Goal: Entertainment & Leisure: Consume media (video, audio)

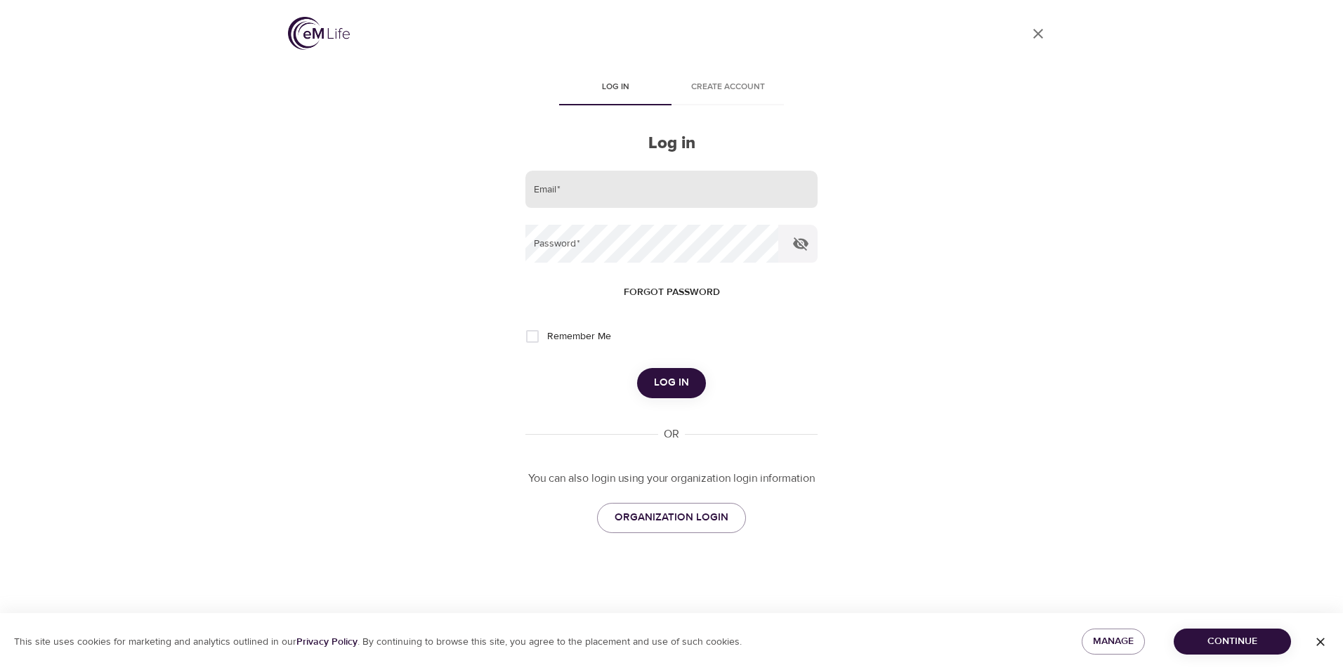
click at [584, 182] on input "email" at bounding box center [672, 190] width 292 height 38
type input "[EMAIL_ADDRESS][DOMAIN_NAME]"
click at [637, 368] on button "Log in" at bounding box center [671, 383] width 69 height 30
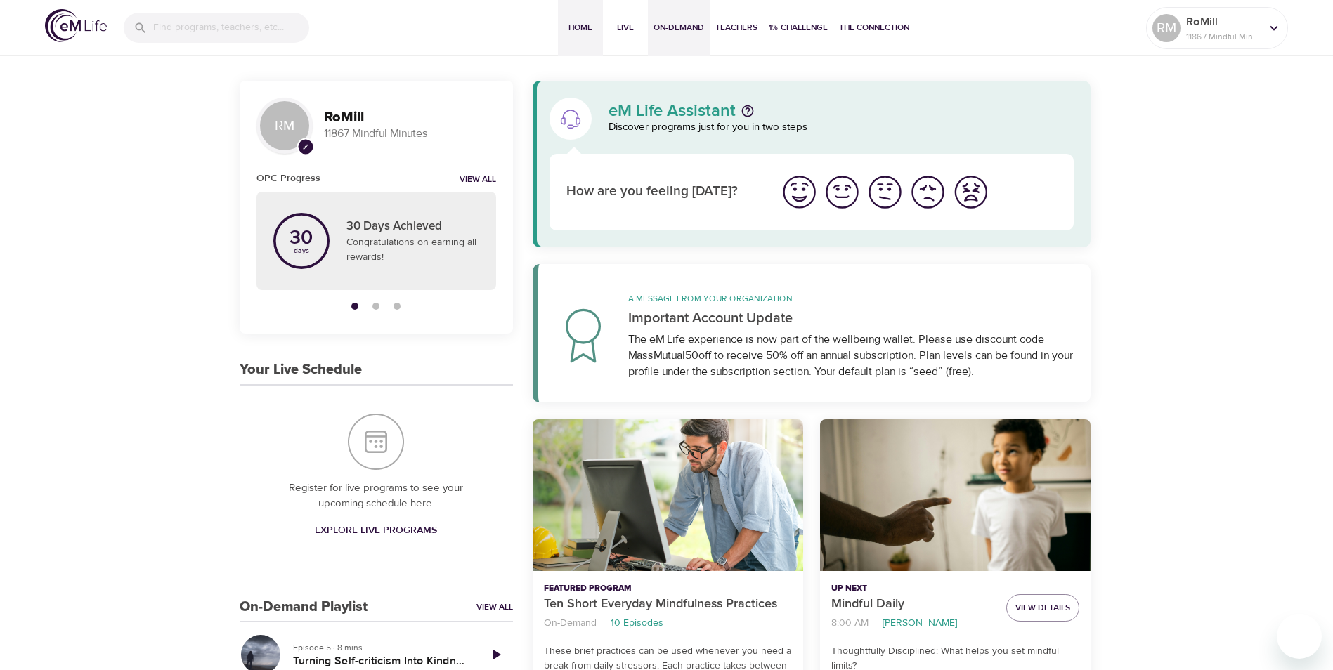
click at [671, 27] on span "On-Demand" at bounding box center [678, 27] width 51 height 15
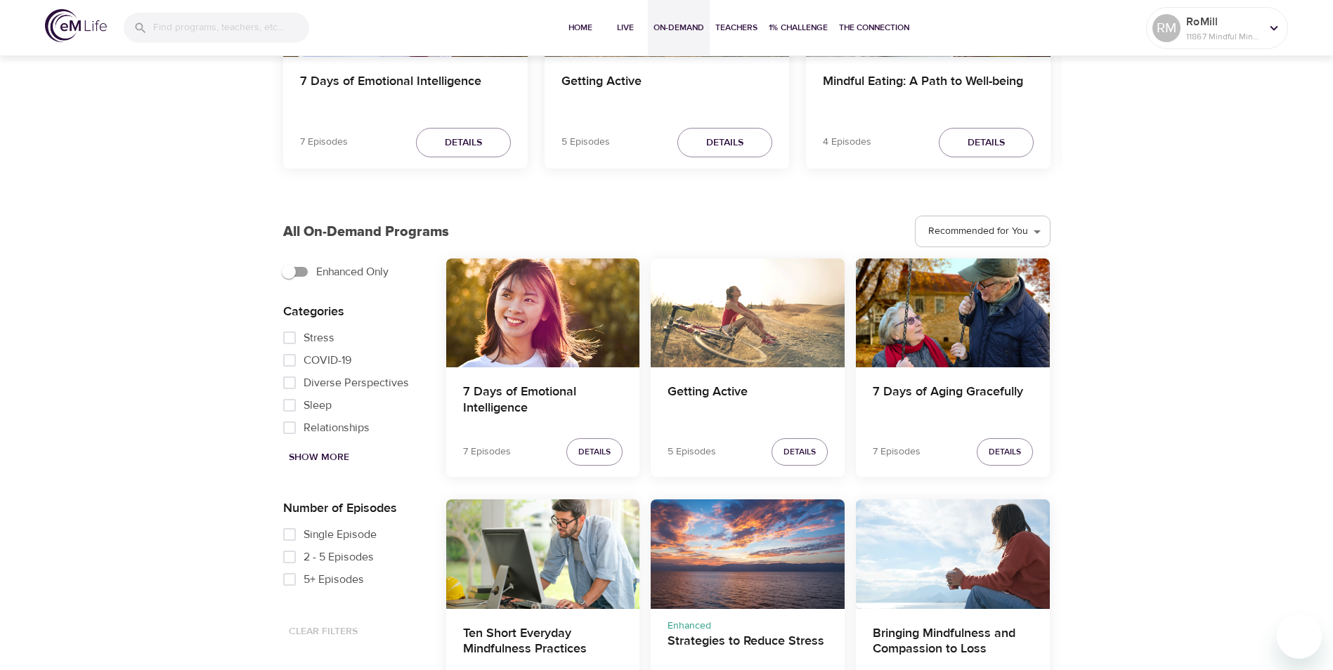
scroll to position [281, 0]
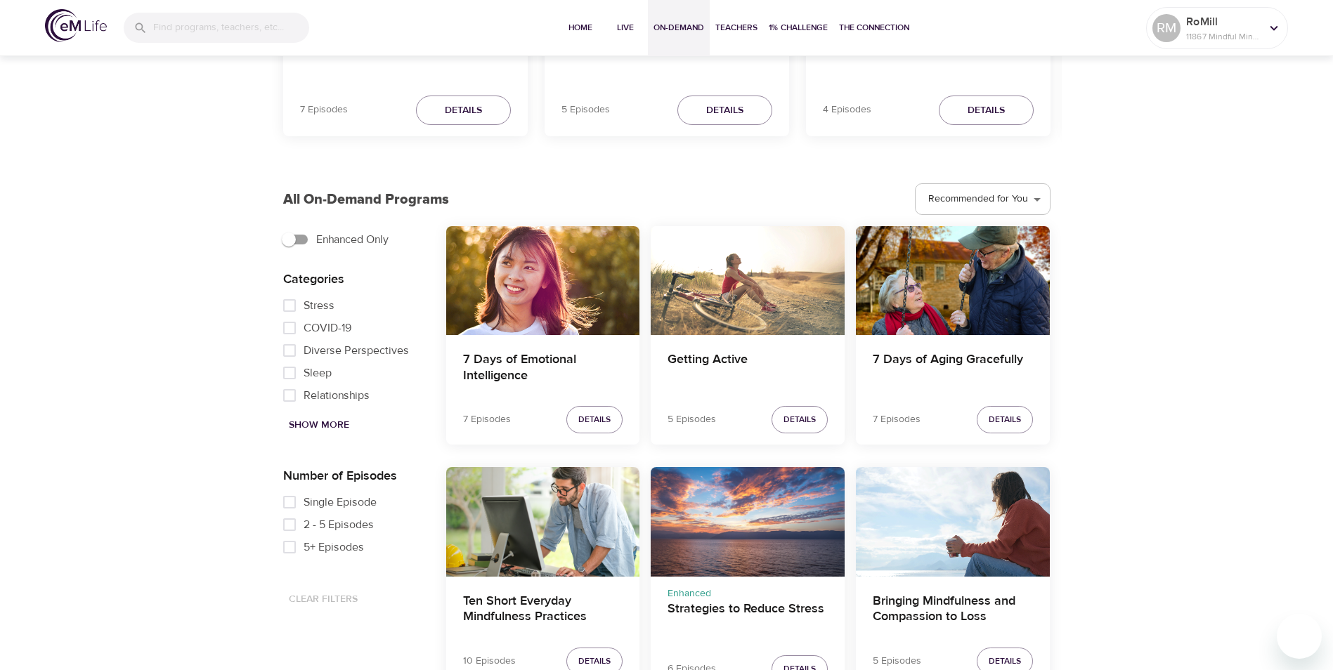
click at [303, 423] on span "Show More" at bounding box center [319, 426] width 60 height 18
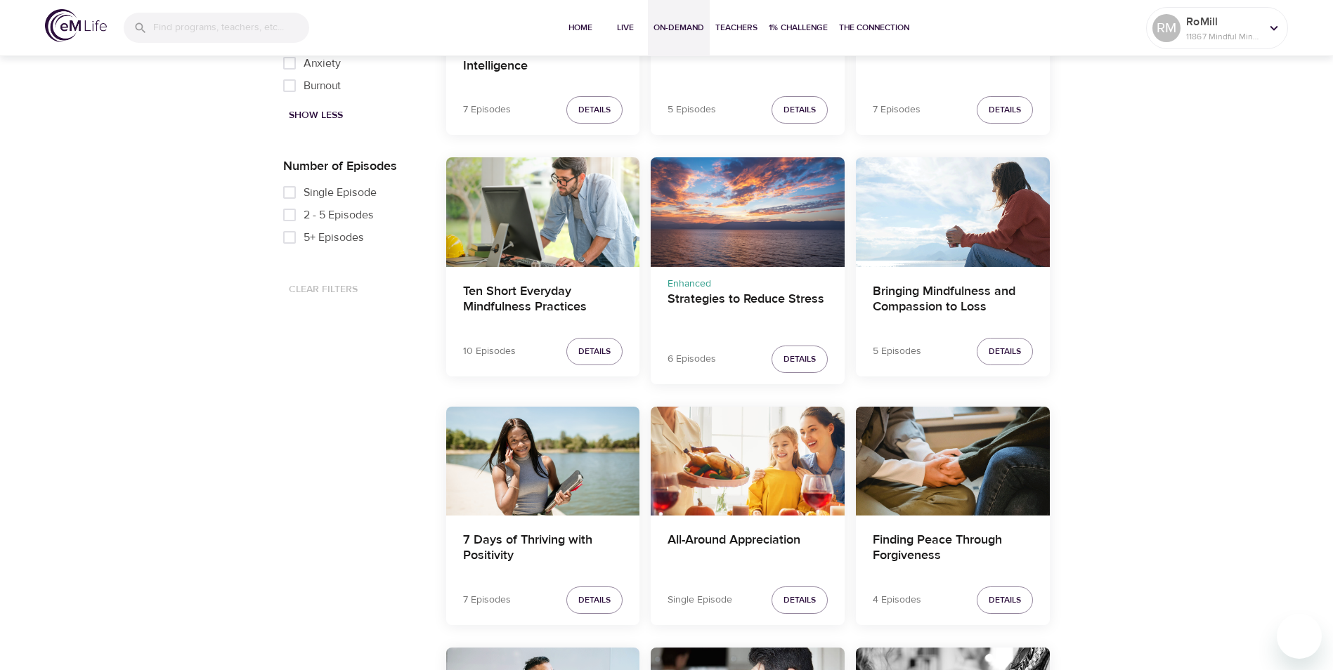
scroll to position [632, 0]
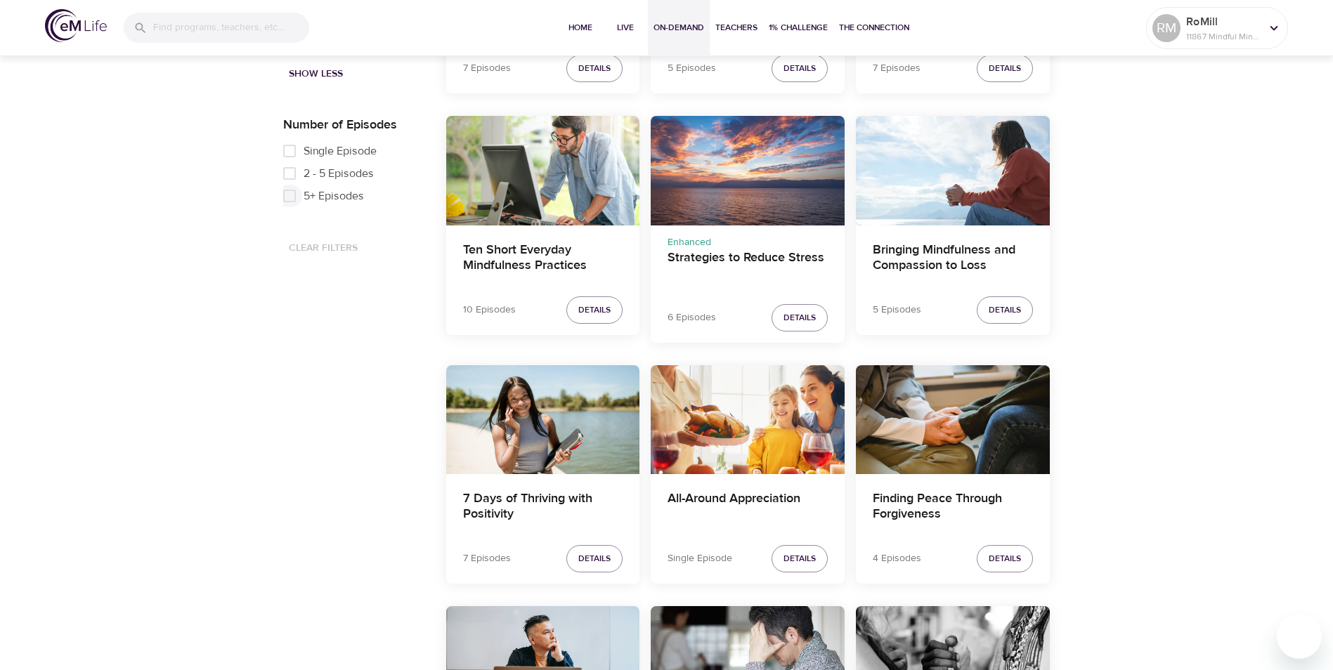
click at [287, 194] on input "5+ Episodes" at bounding box center [289, 196] width 28 height 22
checkbox input "true"
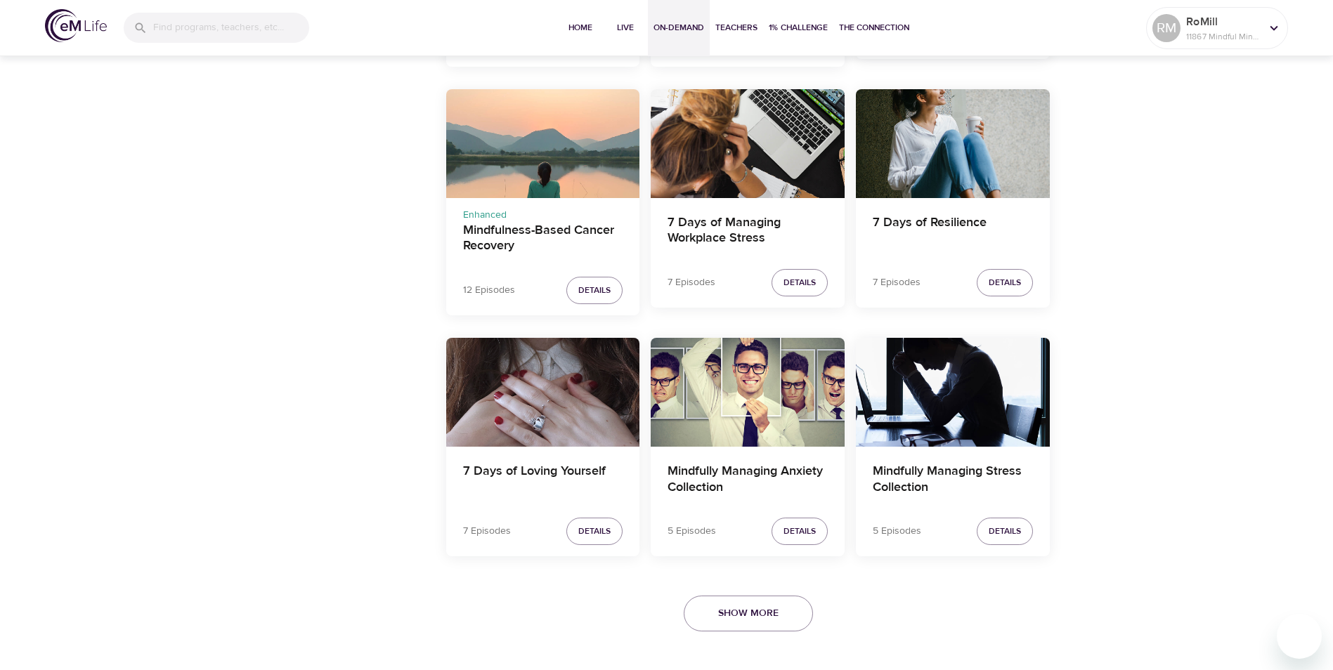
scroll to position [2371, 0]
click at [731, 620] on span "Show More" at bounding box center [748, 613] width 60 height 18
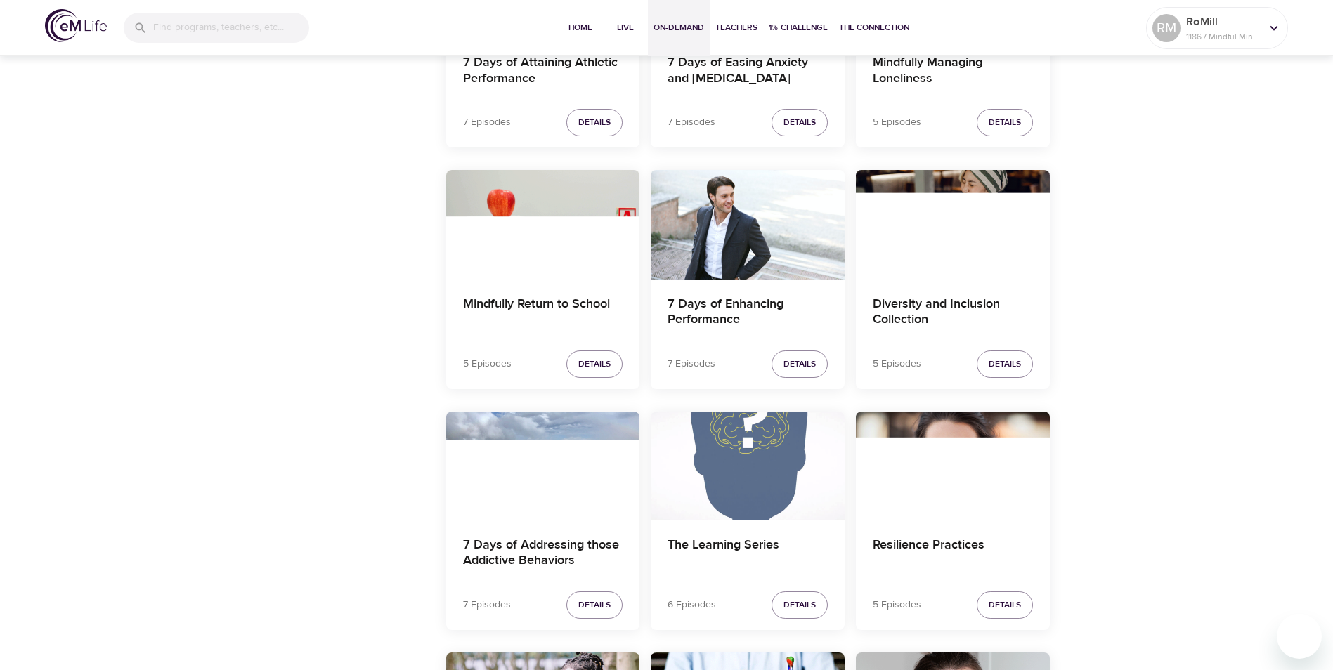
scroll to position [3776, 0]
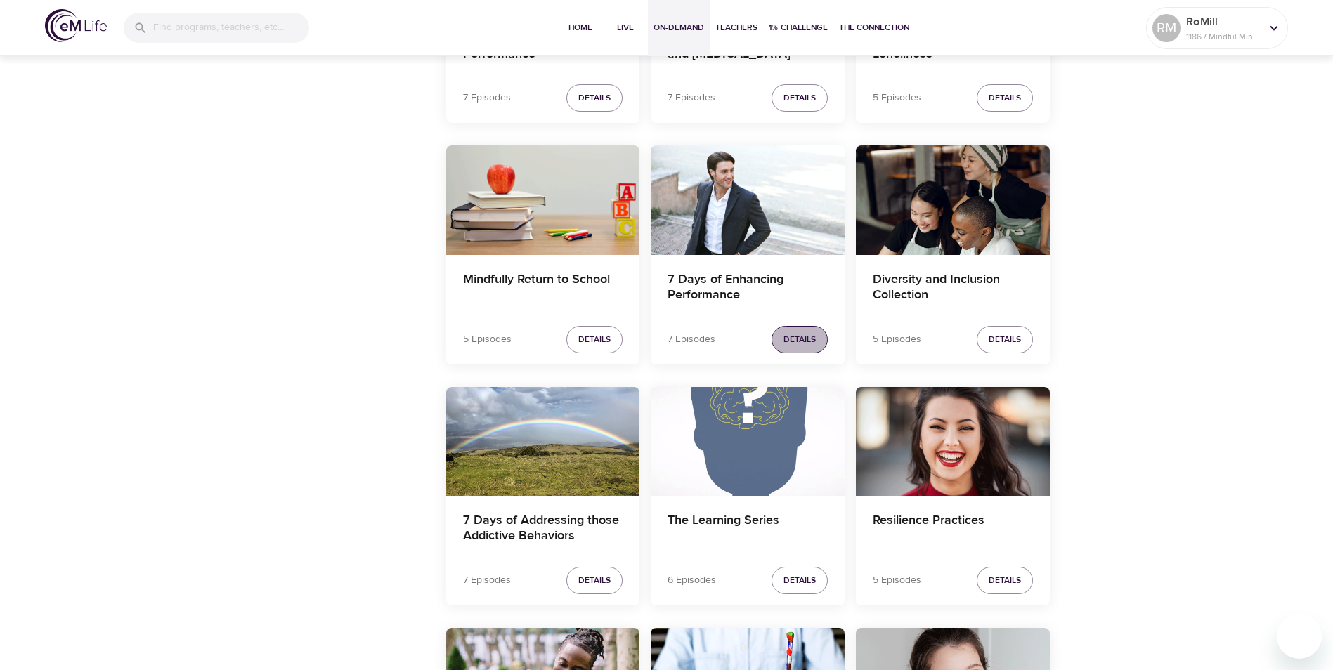
click at [794, 343] on span "Details" at bounding box center [799, 339] width 32 height 15
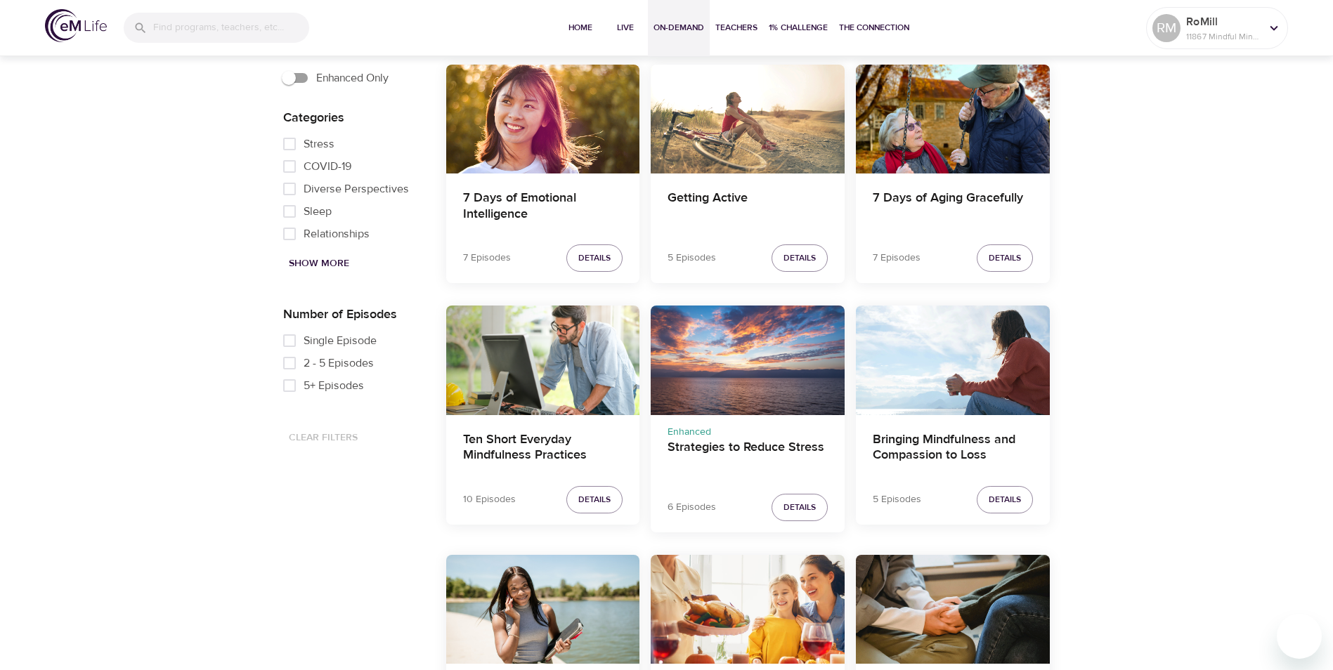
scroll to position [443, 0]
click at [324, 382] on span "5+ Episodes" at bounding box center [333, 385] width 60 height 17
click at [303, 382] on input "5+ Episodes" at bounding box center [289, 385] width 28 height 22
checkbox input "true"
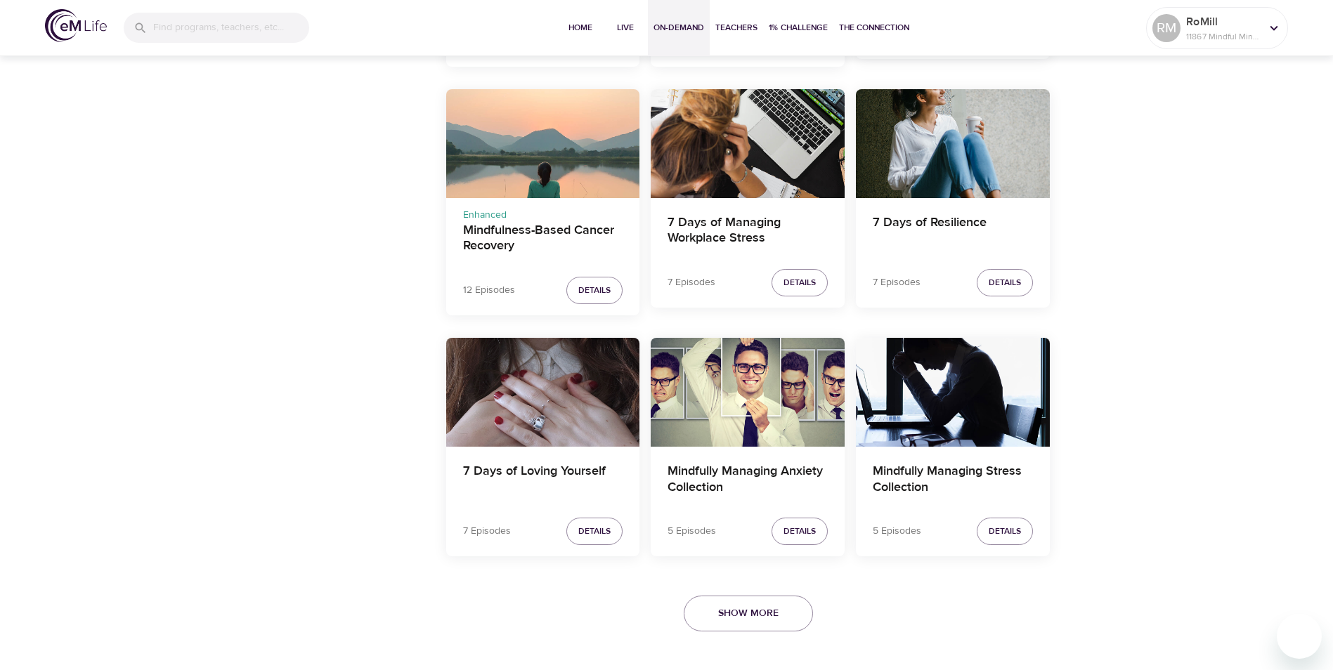
scroll to position [2371, 0]
click at [769, 606] on span "Show More" at bounding box center [748, 613] width 60 height 18
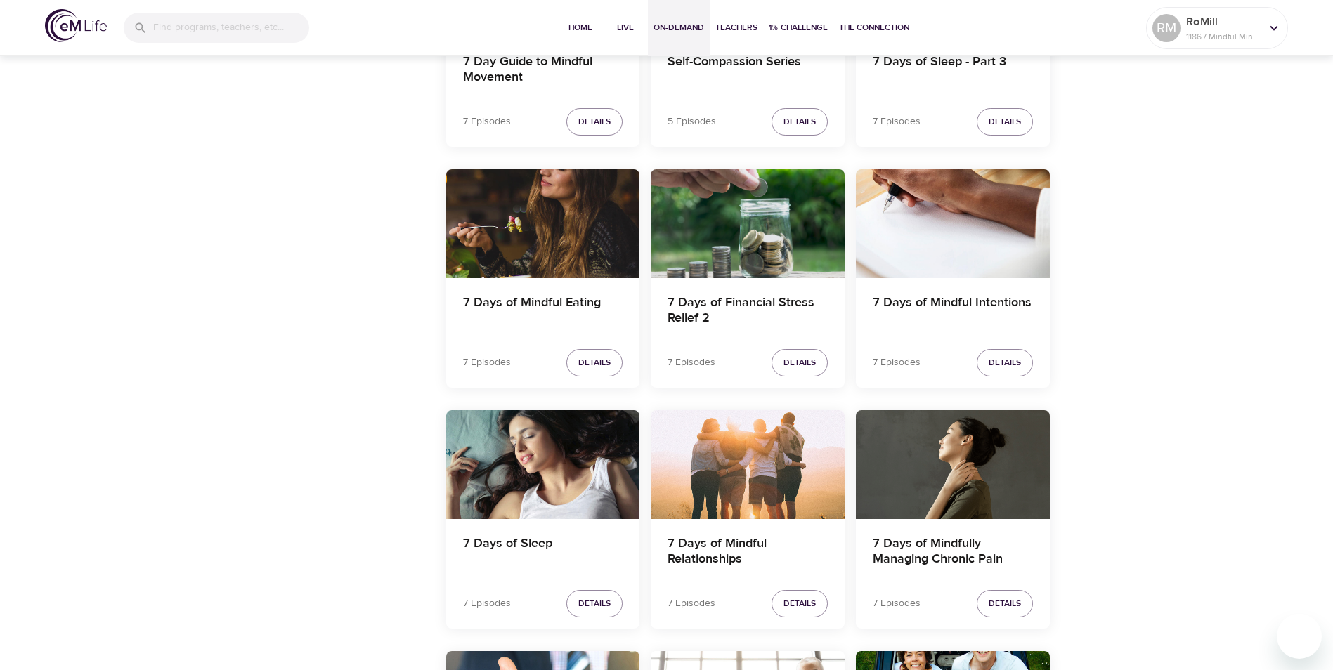
scroll to position [4970, 0]
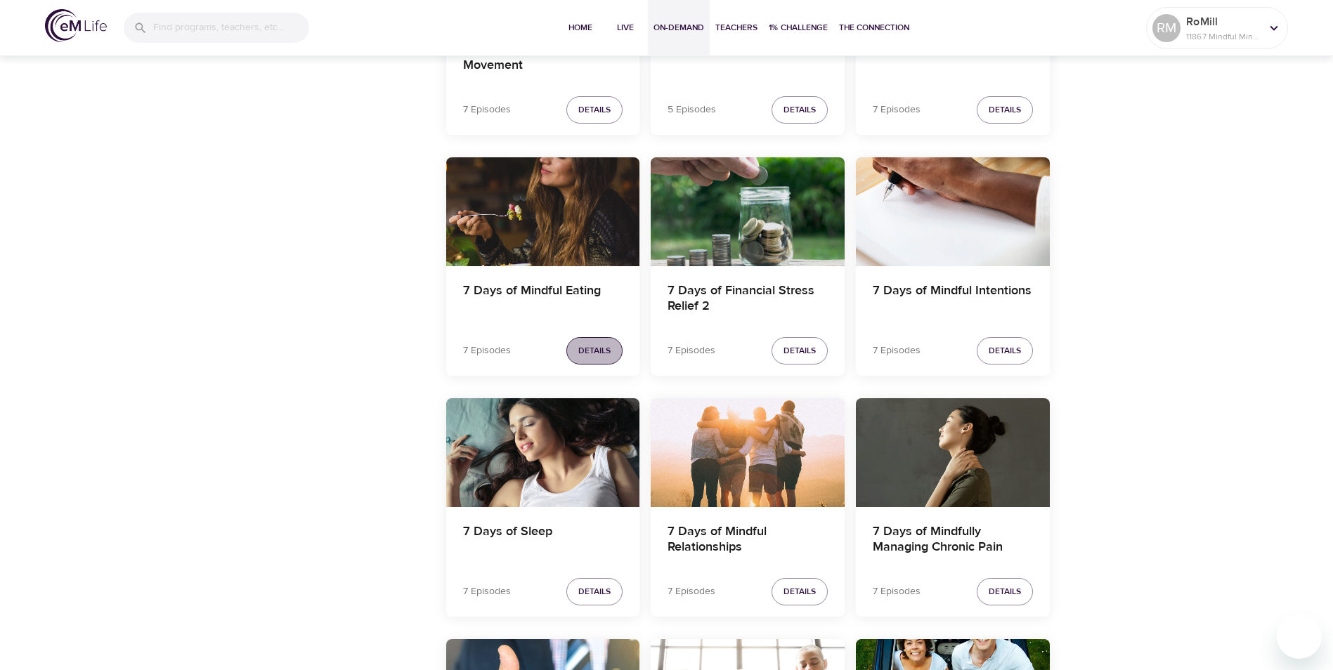
click at [582, 351] on span "Details" at bounding box center [594, 351] width 32 height 15
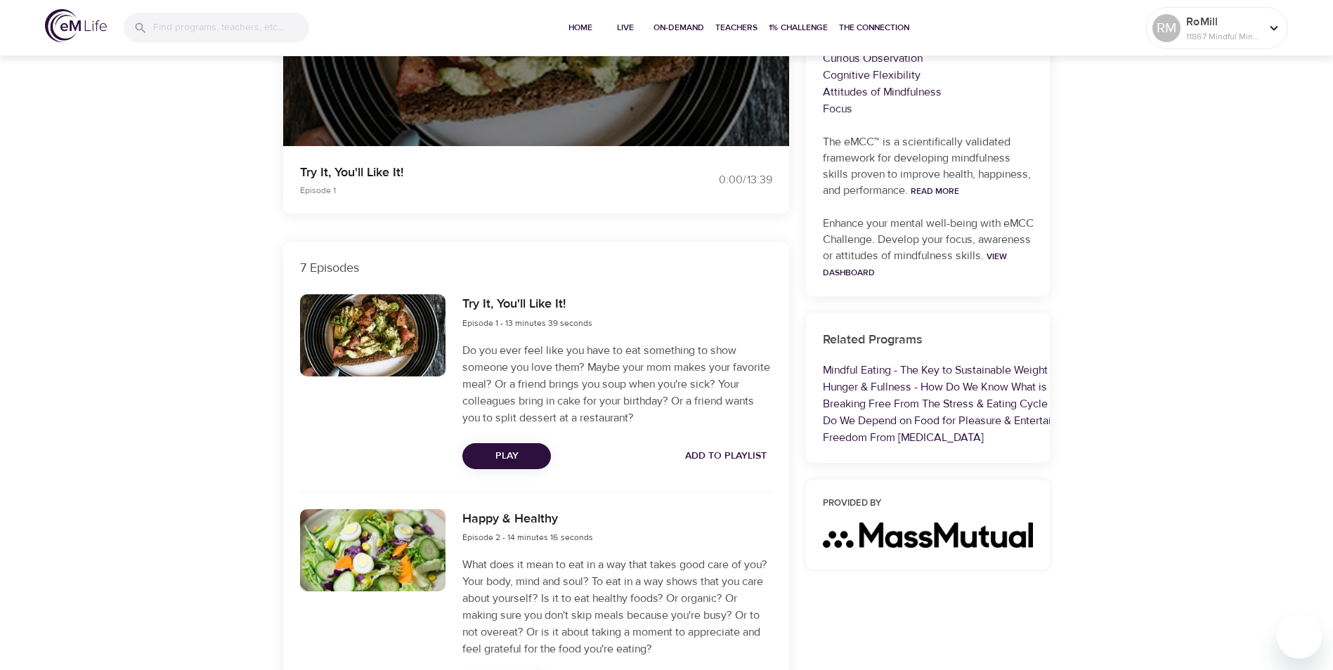
scroll to position [281, 0]
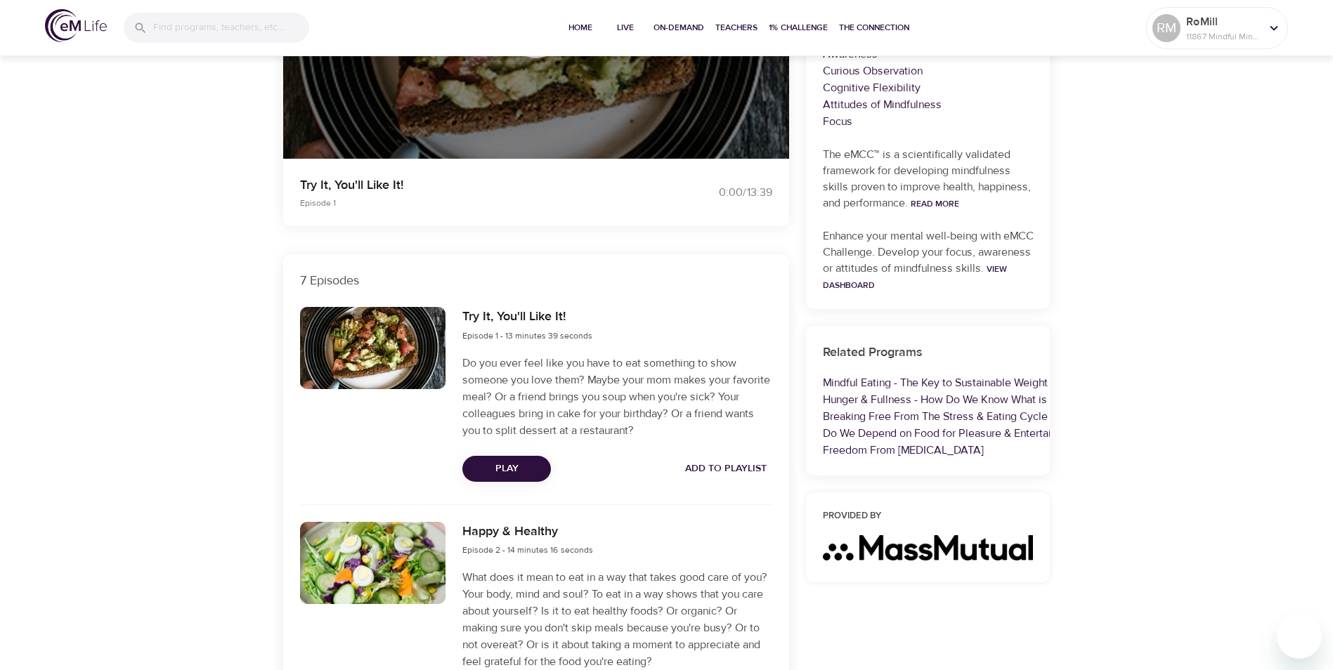
click at [521, 466] on span "Play" at bounding box center [507, 469] width 66 height 18
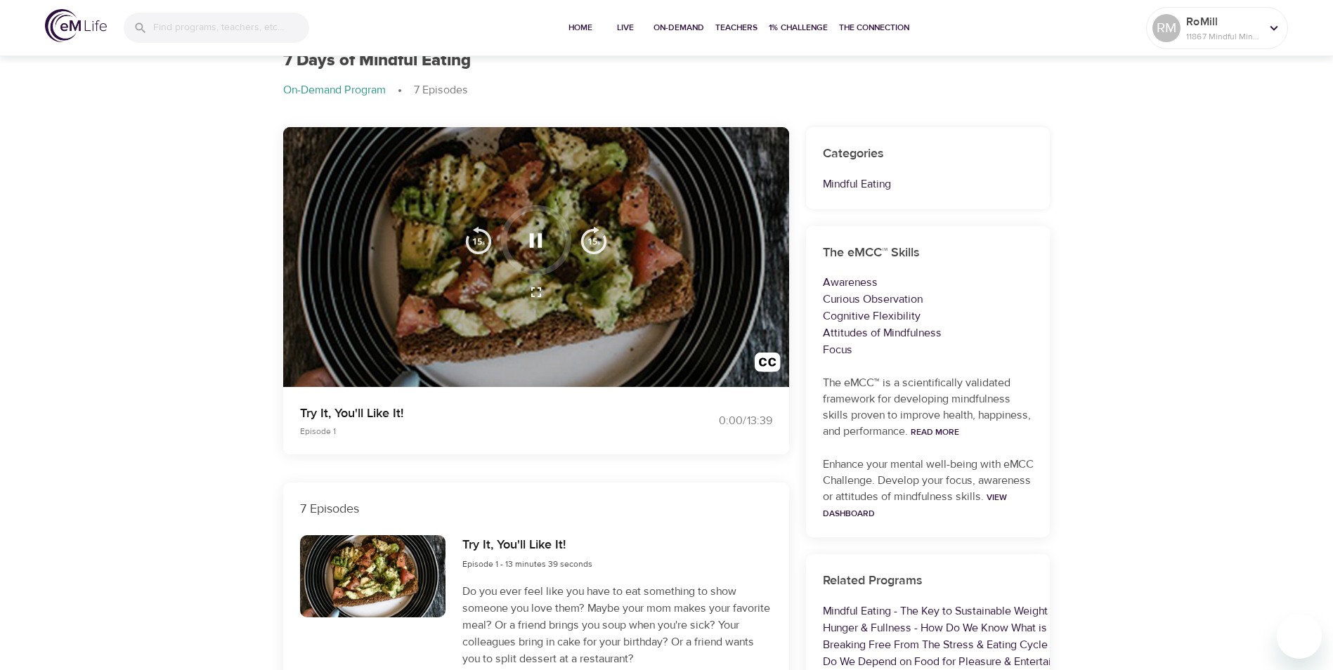
scroll to position [0, 0]
